Goal: Find specific page/section: Locate a particular part of the current website

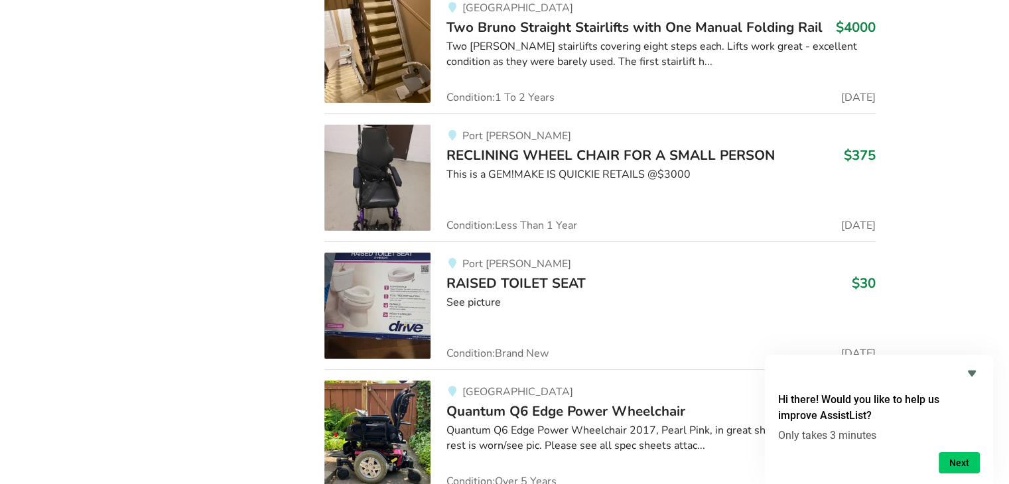
scroll to position [4742, 0]
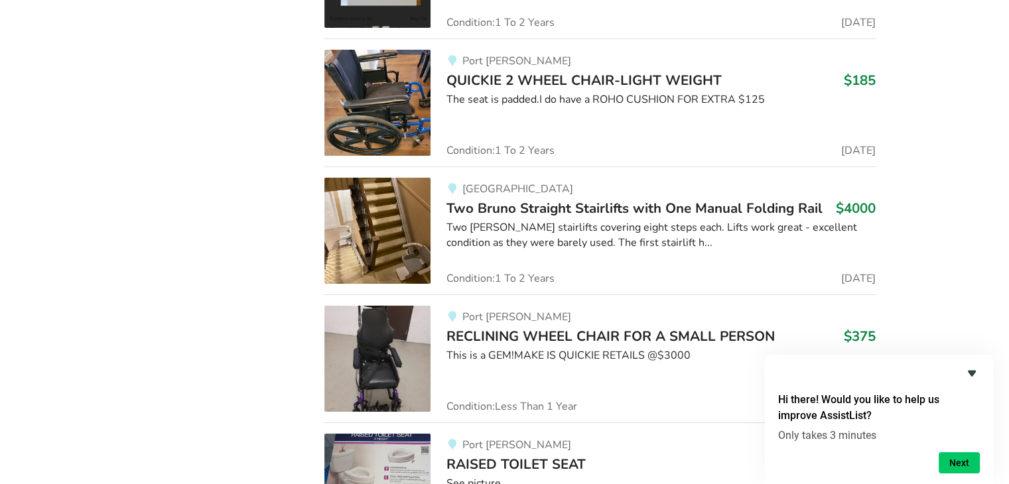
click at [972, 369] on icon "Hide survey" at bounding box center [972, 373] width 16 height 16
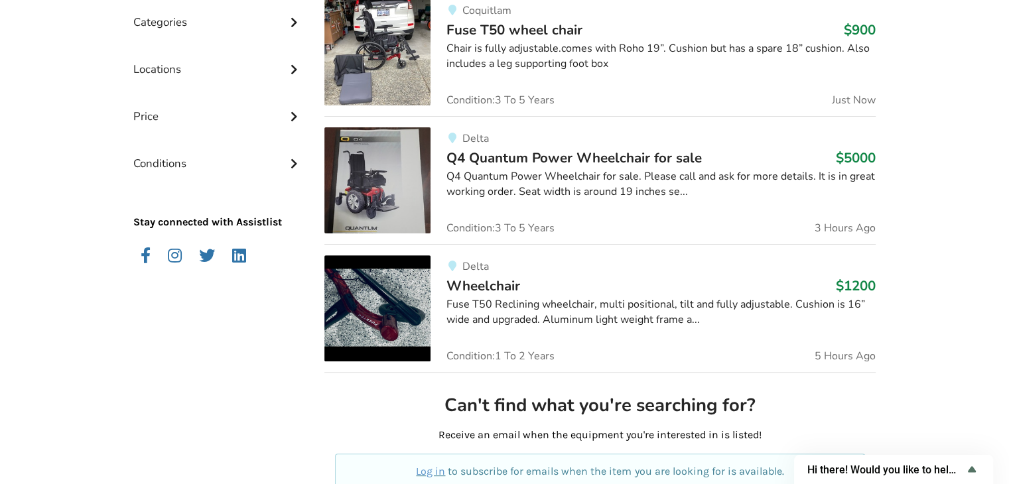
scroll to position [0, 0]
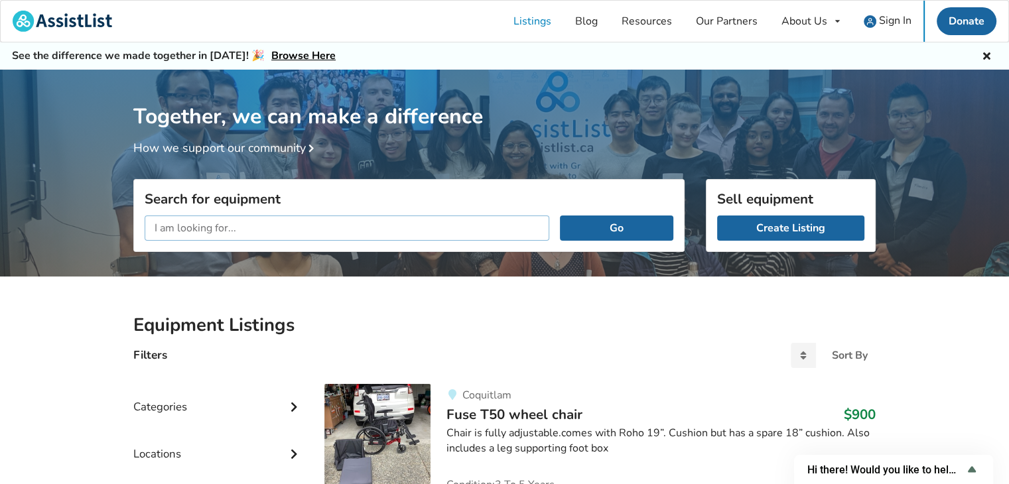
click at [281, 220] on input "text" at bounding box center [347, 228] width 405 height 25
type input "pride"
click at [560, 216] on button "Go" at bounding box center [616, 228] width 113 height 25
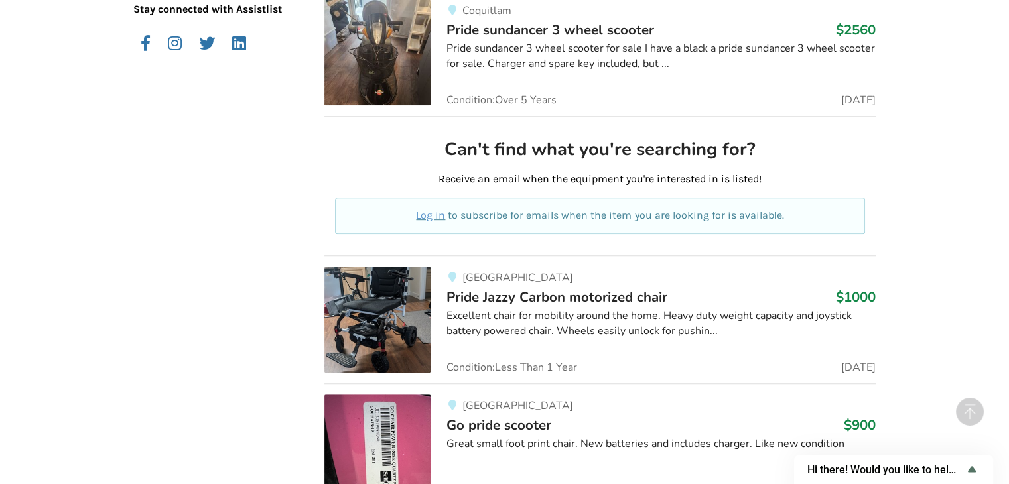
scroll to position [663, 0]
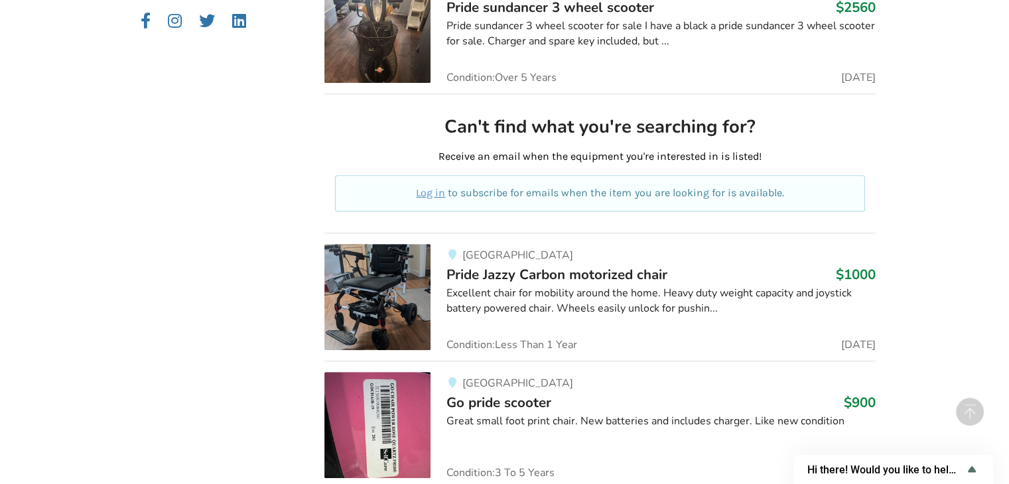
click at [628, 277] on span "Pride Jazzy Carbon motorized chair" at bounding box center [556, 274] width 221 height 19
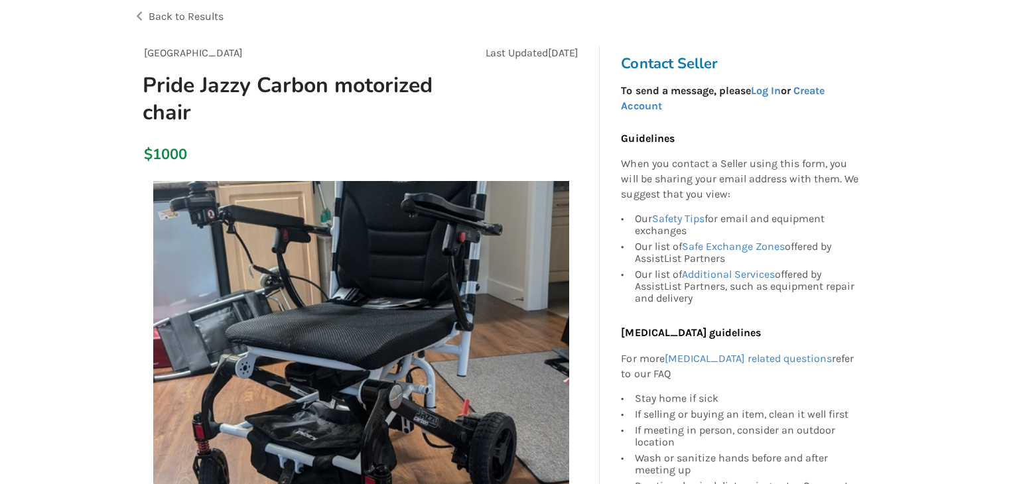
scroll to position [66, 0]
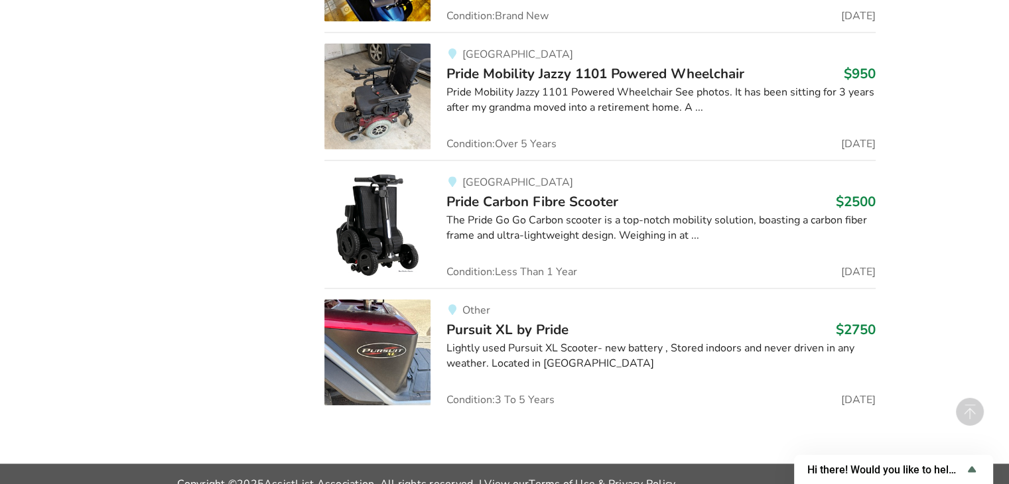
scroll to position [1905, 0]
